Goal: Information Seeking & Learning: Compare options

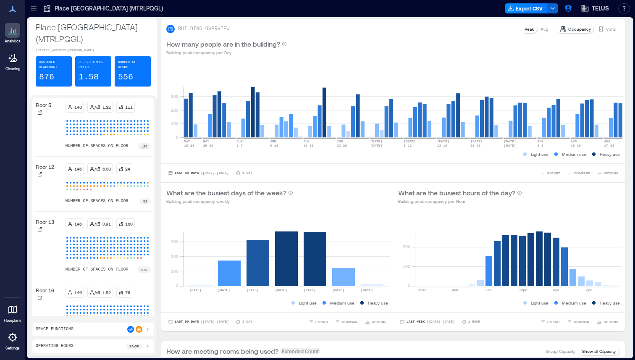
click at [34, 6] on icon at bounding box center [33, 6] width 5 height 1
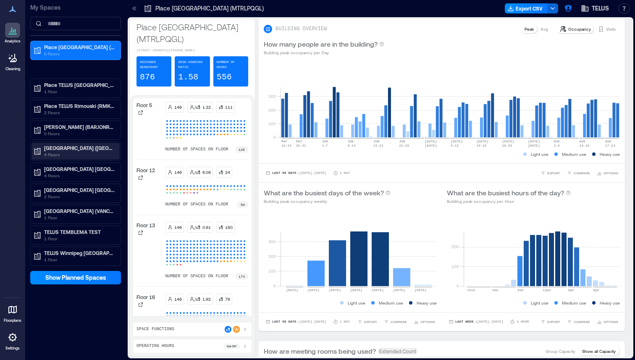
click at [81, 149] on p "[GEOGRAPHIC_DATA] ([GEOGRAPHIC_DATA])" at bounding box center [79, 147] width 71 height 7
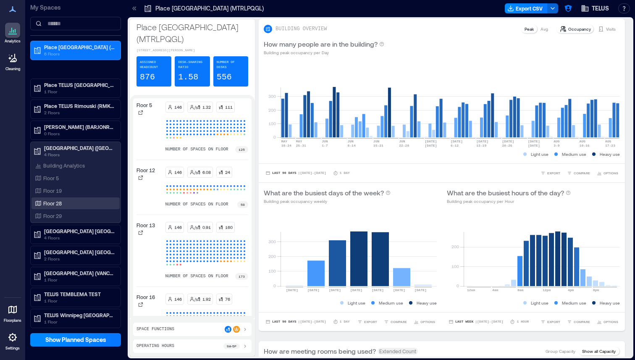
click at [61, 206] on p "Floor 28" at bounding box center [52, 203] width 18 height 7
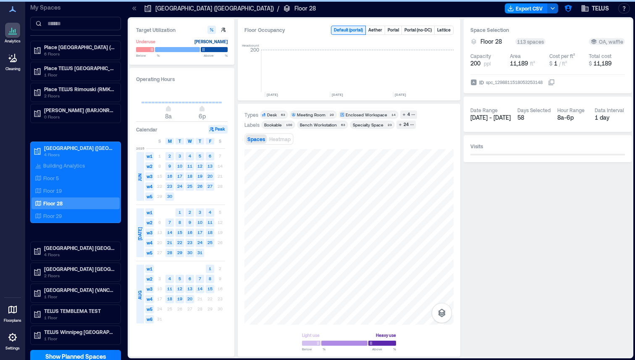
scroll to position [0, 943]
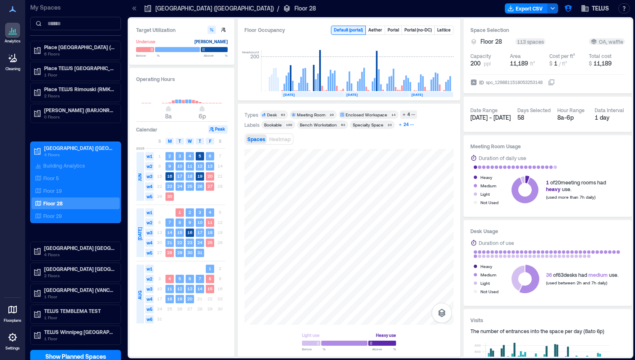
click at [411, 126] on icon "button" at bounding box center [412, 125] width 4 height 4
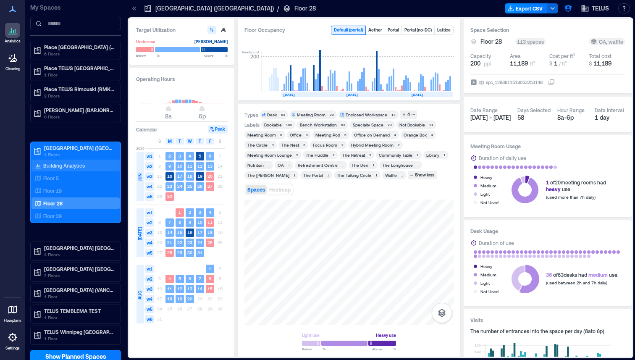
click at [68, 169] on div "Building Analytics" at bounding box center [59, 165] width 53 height 8
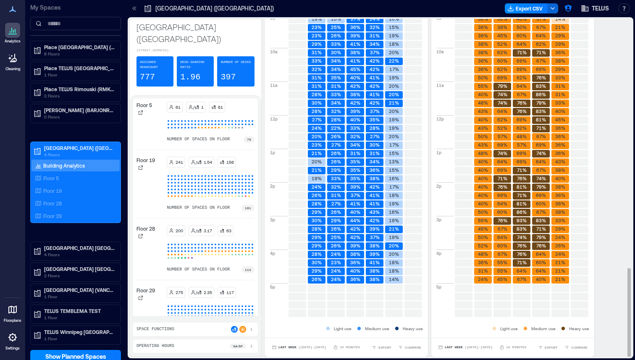
scroll to position [1, 0]
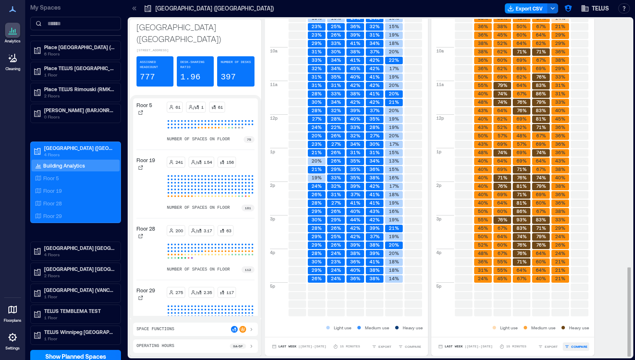
click at [573, 347] on span "COMPARE" at bounding box center [579, 346] width 16 height 5
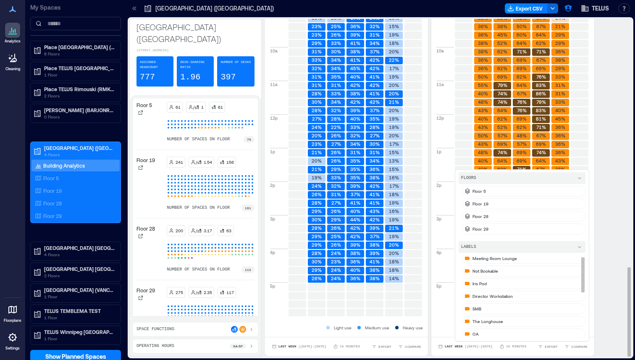
scroll to position [116, 0]
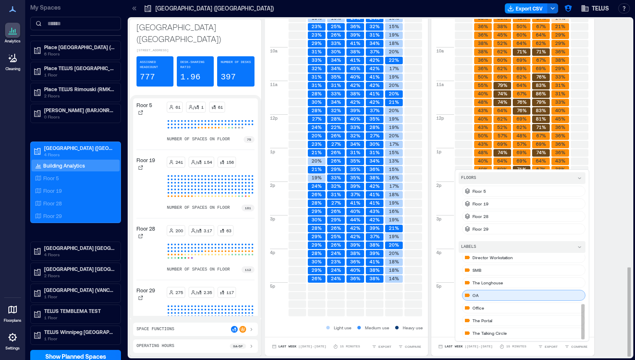
click at [482, 296] on div "OA" at bounding box center [523, 295] width 123 height 11
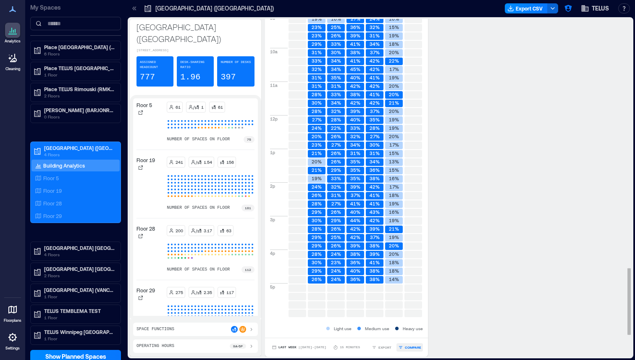
click at [405, 349] on span "COMPARE" at bounding box center [413, 347] width 16 height 5
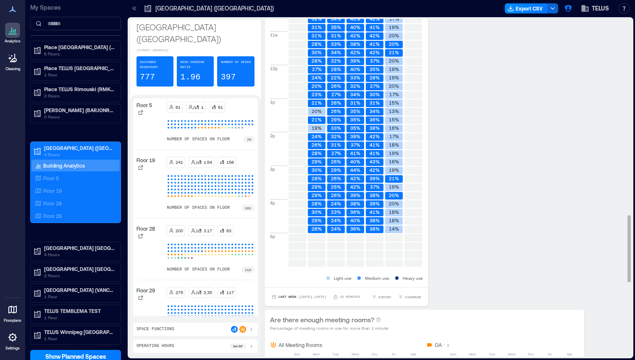
click at [558, 235] on div "Are there enough desks? Percentage of desks in use for more than 1 minute All D…" at bounding box center [445, 307] width 360 height 861
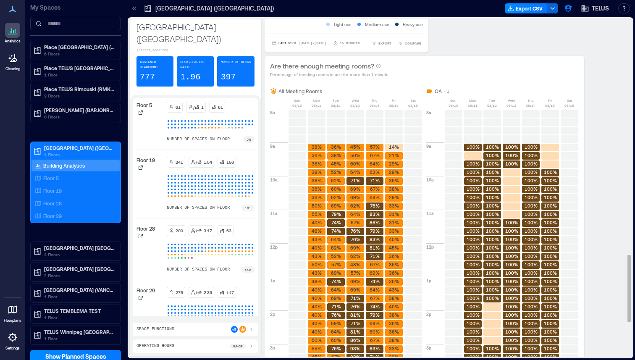
scroll to position [1372, 0]
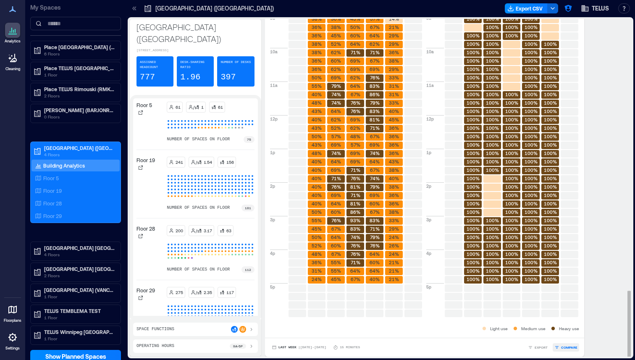
click at [554, 346] on button "COMPARE" at bounding box center [566, 347] width 26 height 8
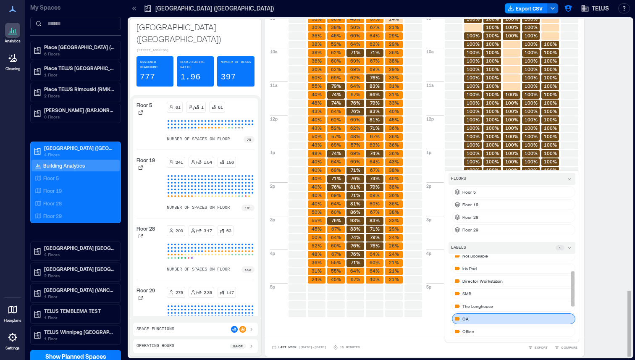
scroll to position [116, 0]
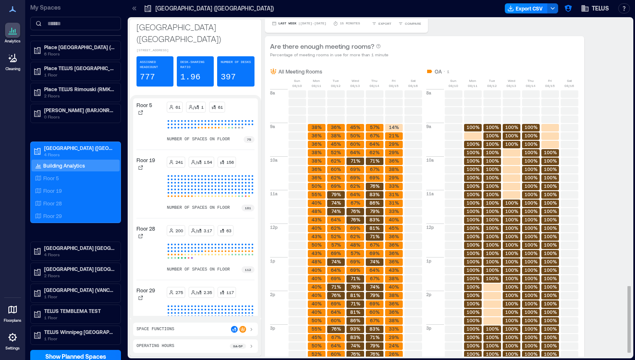
scroll to position [1372, 0]
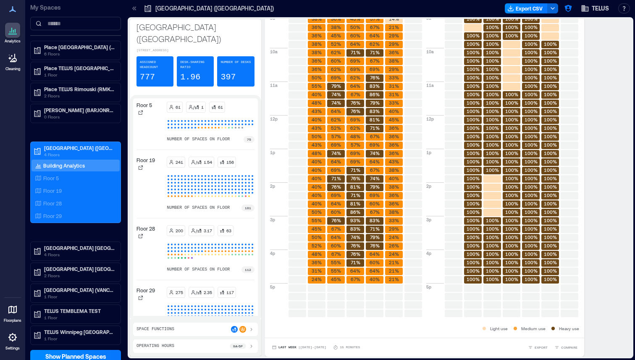
click at [177, 330] on div "Space Functions" at bounding box center [195, 329] width 118 height 7
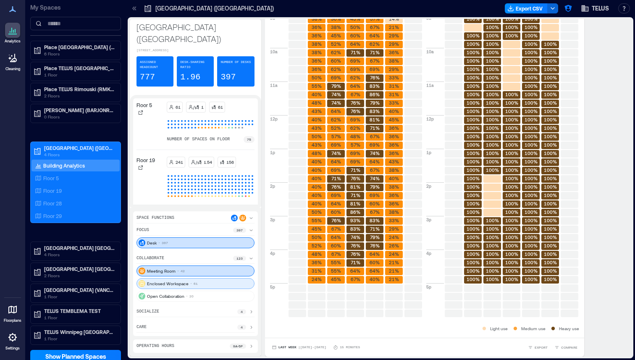
click at [176, 284] on p "Enclosed Workspace" at bounding box center [168, 283] width 42 height 7
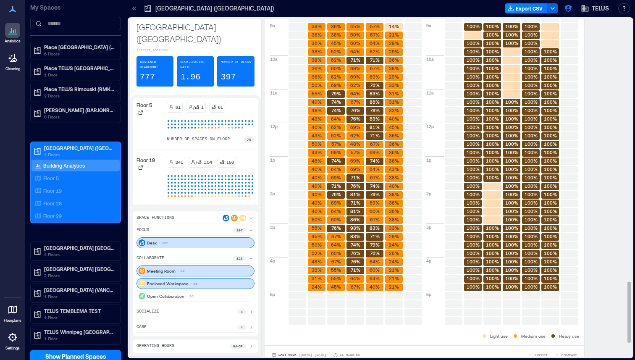
scroll to position [1467, 0]
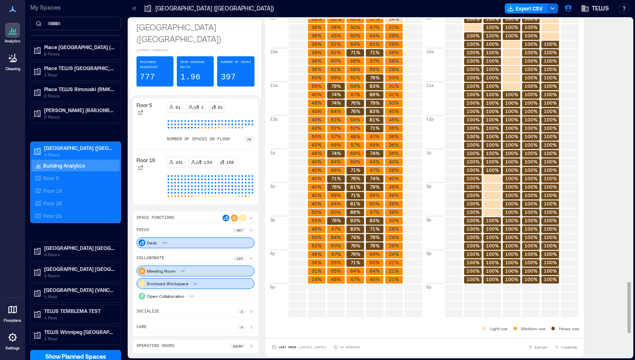
click at [595, 322] on div "Are there enough desks? Percentage of desks in use for more than 1 minute All D…" at bounding box center [445, 142] width 360 height 1293
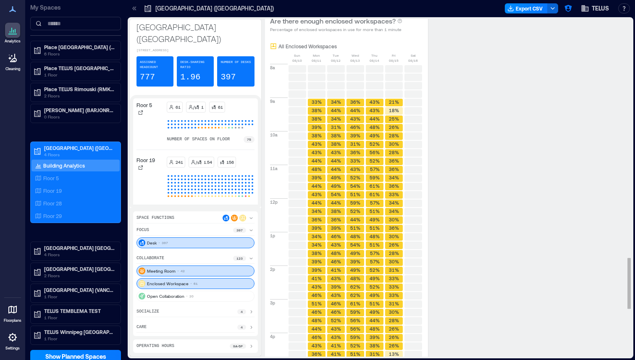
scroll to position [1899, 0]
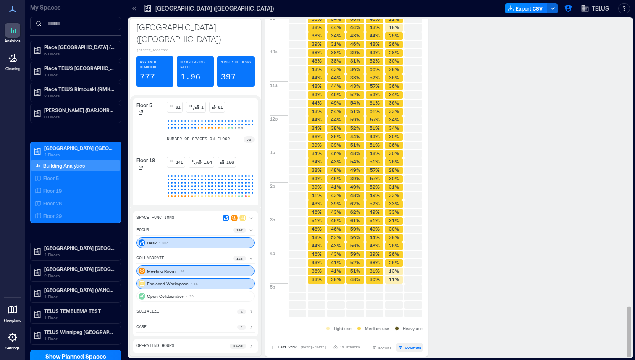
click at [405, 349] on span "COMPARE" at bounding box center [413, 347] width 16 height 5
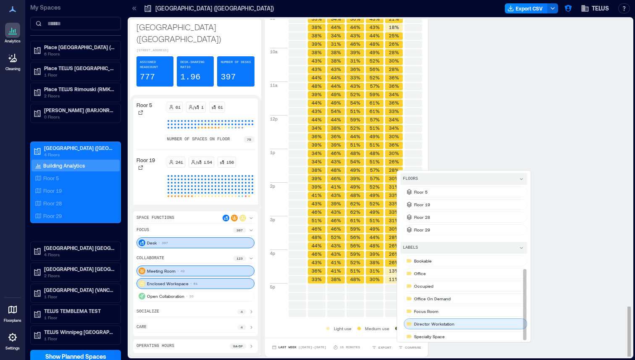
scroll to position [15, 0]
click at [429, 332] on div "waffle" at bounding box center [465, 333] width 123 height 11
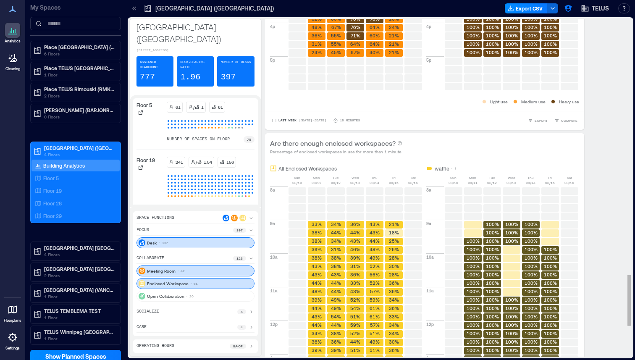
scroll to position [1690, 0]
